Goal: Information Seeking & Learning: Learn about a topic

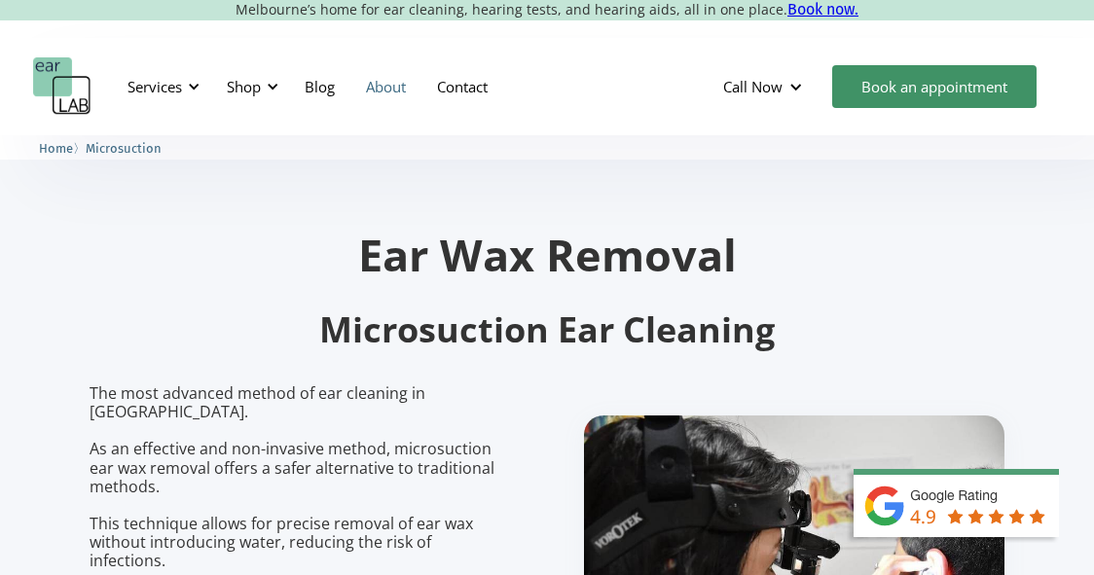
click at [384, 80] on link "About" at bounding box center [385, 86] width 71 height 56
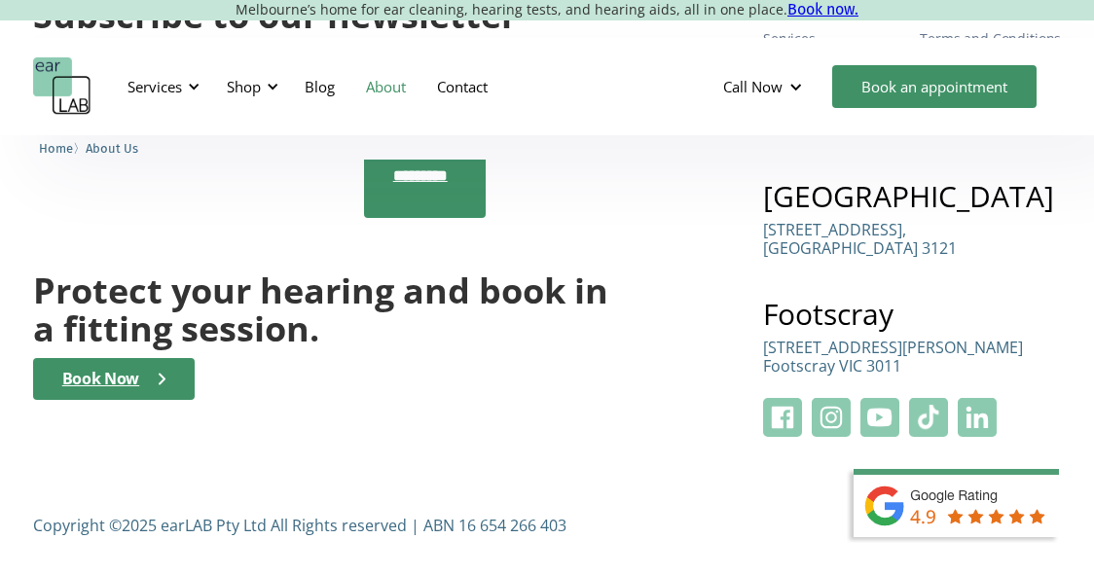
scroll to position [3318, 0]
click at [31, 487] on div "Subscribe to our newsletter Be the first to hear about our new products, events…" at bounding box center [547, 238] width 1094 height 675
